Goal: Book appointment/travel/reservation

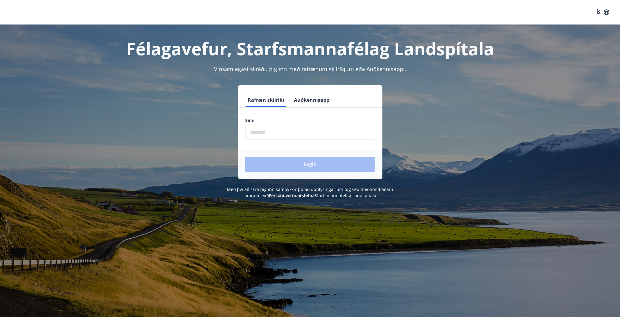
click at [327, 126] on input "phone" at bounding box center [310, 132] width 130 height 15
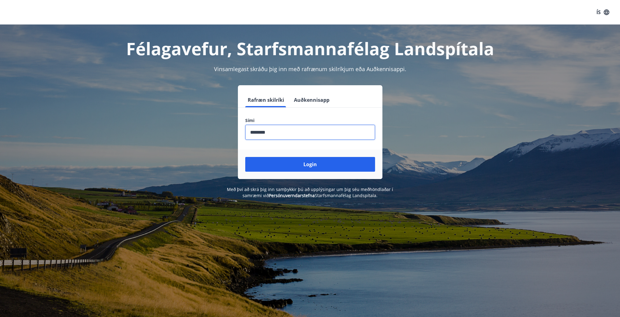
type input "********"
click at [245, 157] on button "Login" at bounding box center [310, 164] width 130 height 15
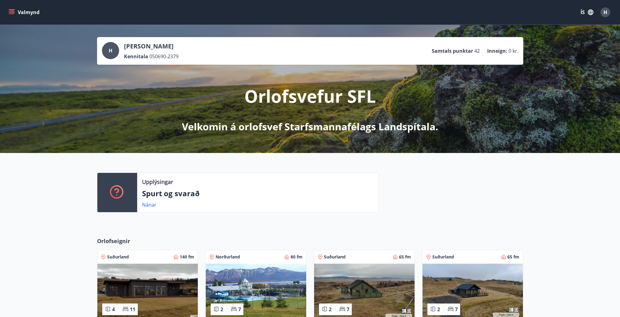
click at [114, 55] on div "H" at bounding box center [110, 50] width 17 height 17
click at [13, 12] on icon "menu" at bounding box center [12, 12] width 6 height 6
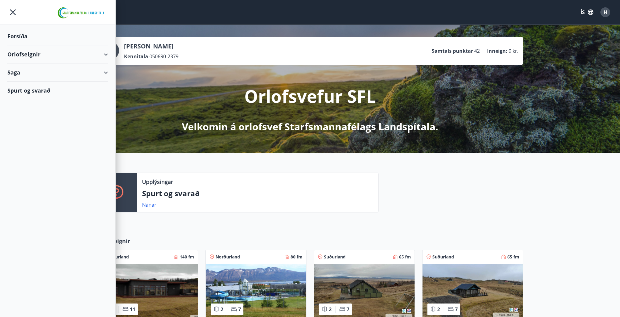
click at [48, 56] on div "Orlofseignir" at bounding box center [57, 54] width 101 height 18
click at [29, 70] on div "Framboð" at bounding box center [57, 69] width 91 height 13
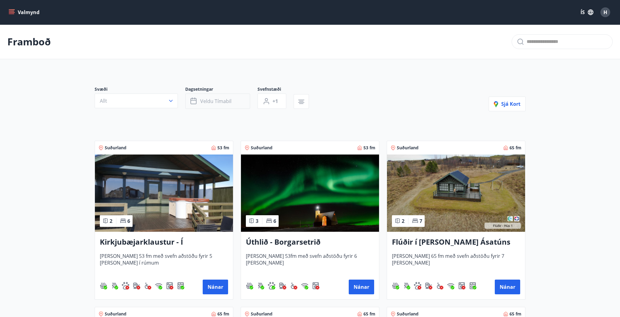
click at [231, 102] on button "Veldu tímabil" at bounding box center [217, 100] width 65 height 15
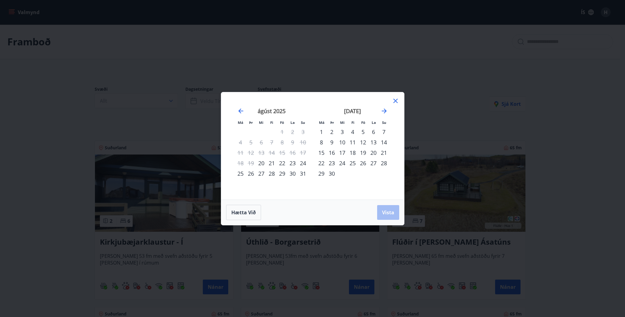
click at [321, 130] on div "1" at bounding box center [321, 131] width 10 height 10
click at [330, 172] on div "30" at bounding box center [331, 173] width 10 height 10
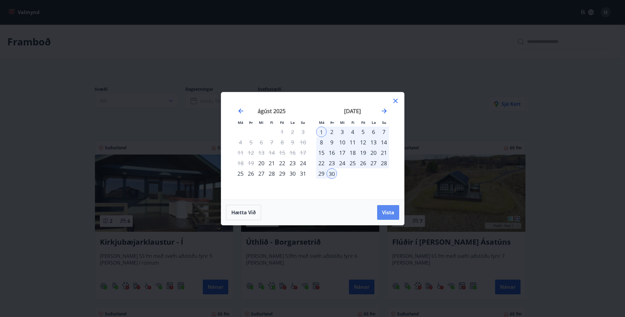
click at [385, 210] on span "Vista" at bounding box center [388, 212] width 12 height 7
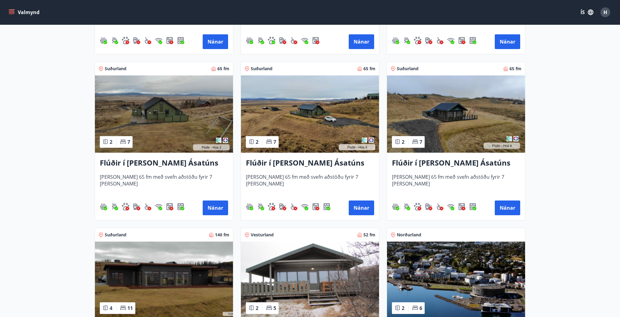
scroll to position [367, 0]
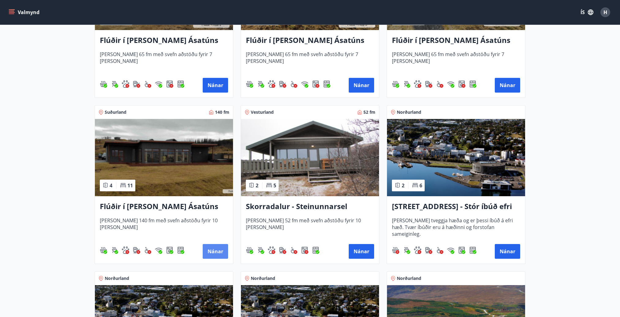
click at [216, 251] on button "Nánar" at bounding box center [215, 251] width 25 height 15
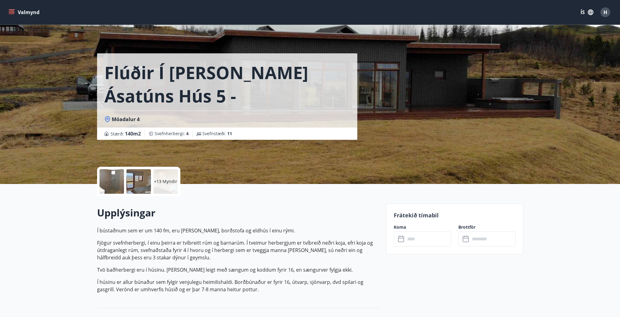
click at [411, 240] on input "text" at bounding box center [428, 238] width 46 height 15
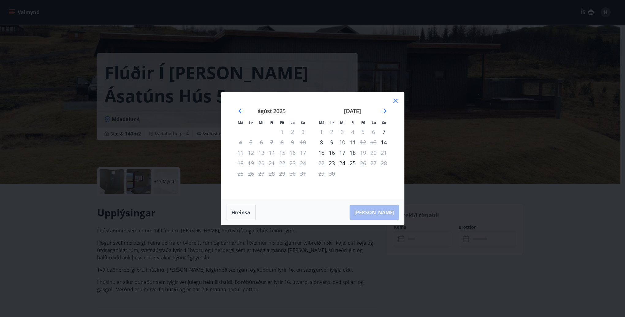
click at [401, 99] on div "Má Þr Mi Fi Fö La Su Má Þr Mi Fi Fö La Su júlí 2025 1 2 3 4 5 6 7 8 9 10 11 12 …" at bounding box center [312, 145] width 183 height 107
click at [388, 97] on div "Má Þr Mi Fi Fö La Su Má Þr Mi Fi Fö La Su júlí 2025 1 2 3 4 5 6 7 8 9 10 11 12 …" at bounding box center [312, 145] width 183 height 107
click at [395, 99] on icon at bounding box center [395, 100] width 7 height 7
